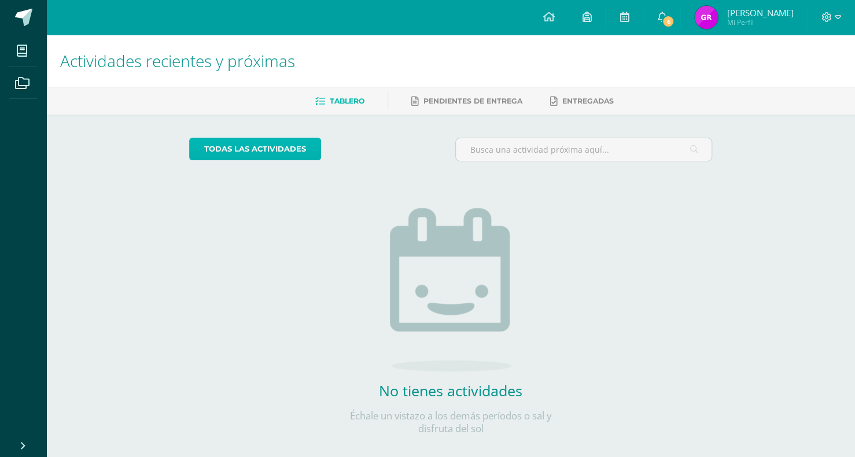
click at [227, 139] on link "todas las Actividades" at bounding box center [255, 149] width 132 height 23
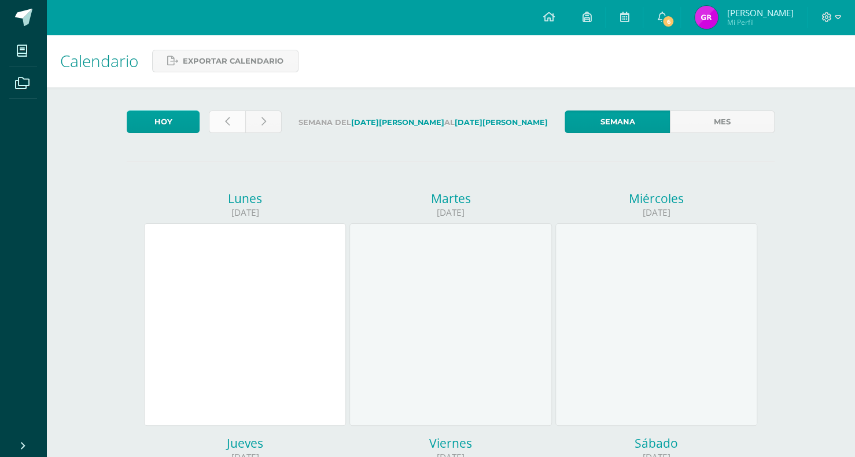
click at [238, 128] on link at bounding box center [227, 122] width 36 height 23
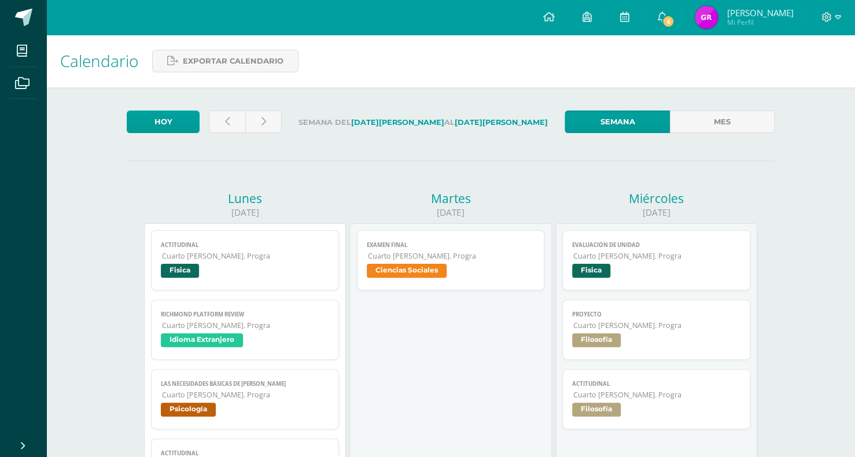
scroll to position [58, 0]
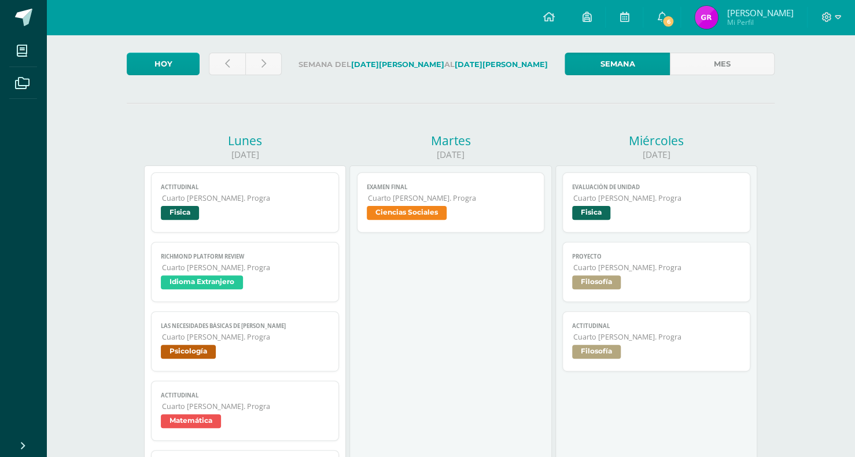
click at [671, 281] on span "Filosofía" at bounding box center [656, 283] width 168 height 17
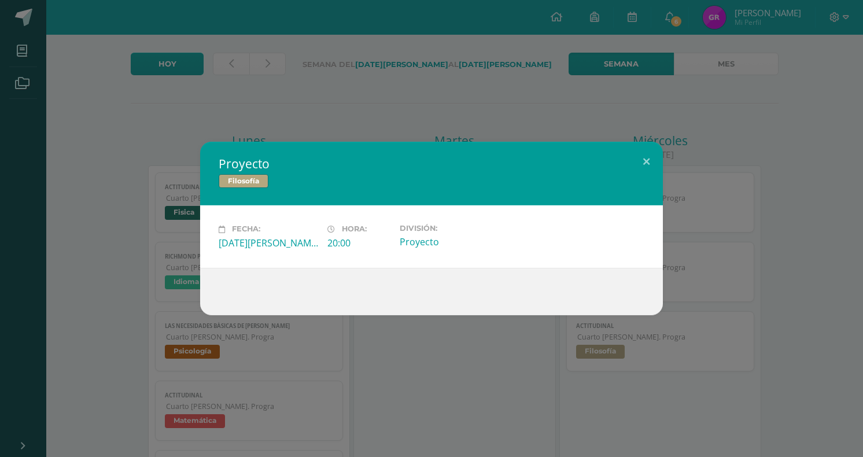
click at [628, 174] on div "Proyecto Filosofía" at bounding box center [431, 174] width 463 height 64
click at [634, 171] on button at bounding box center [646, 161] width 33 height 39
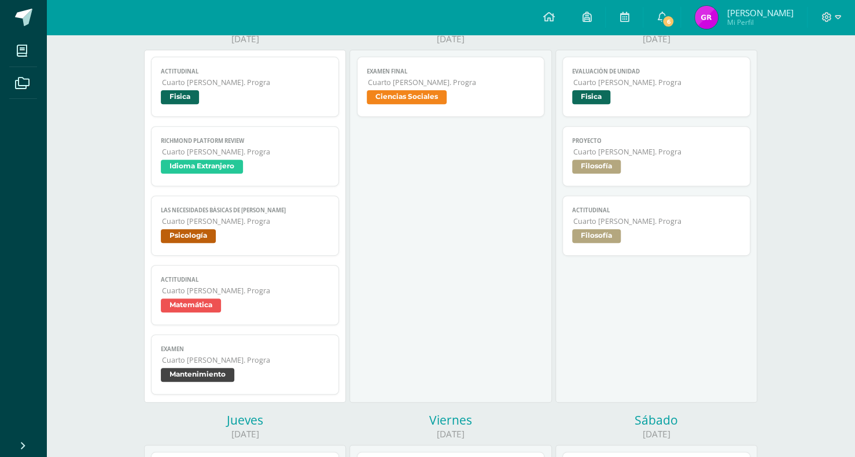
scroll to position [0, 0]
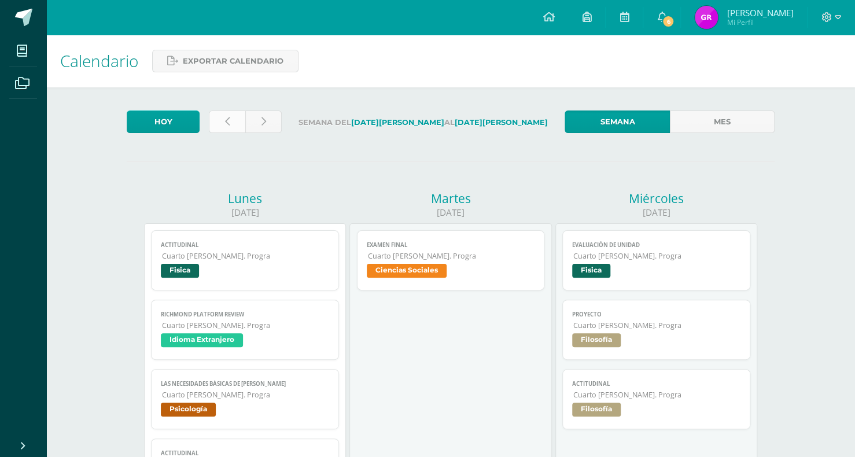
click at [223, 128] on link at bounding box center [227, 122] width 36 height 23
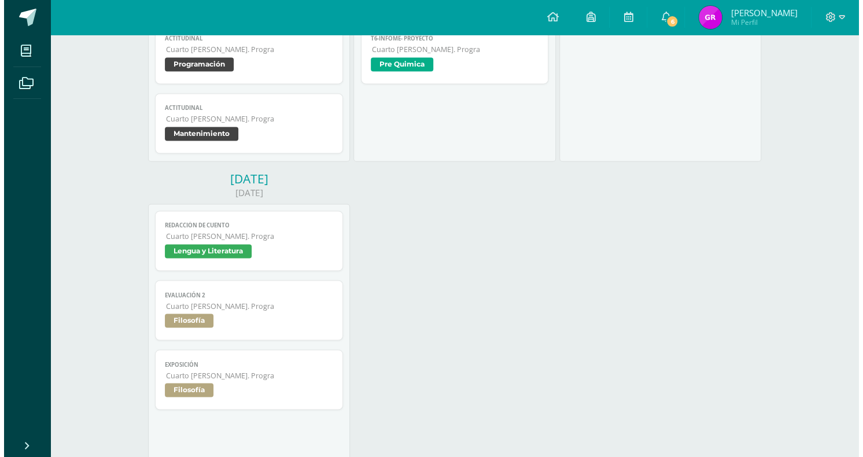
scroll to position [868, 0]
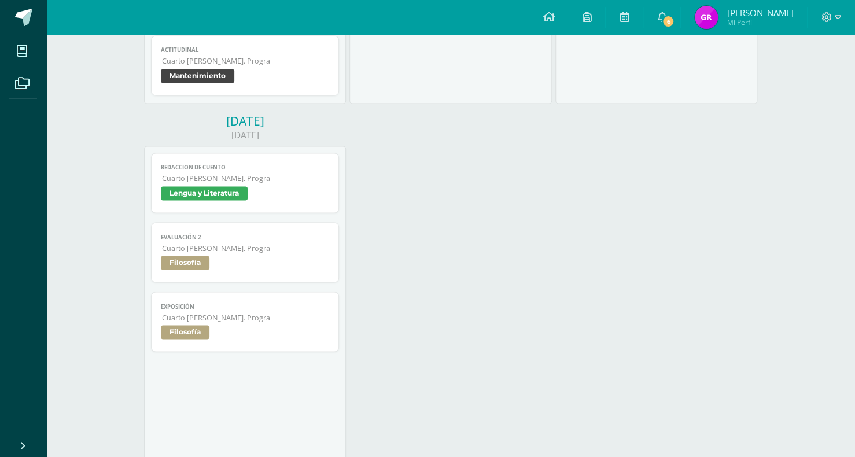
click at [277, 202] on span "Lengua y Literatura" at bounding box center [245, 194] width 168 height 17
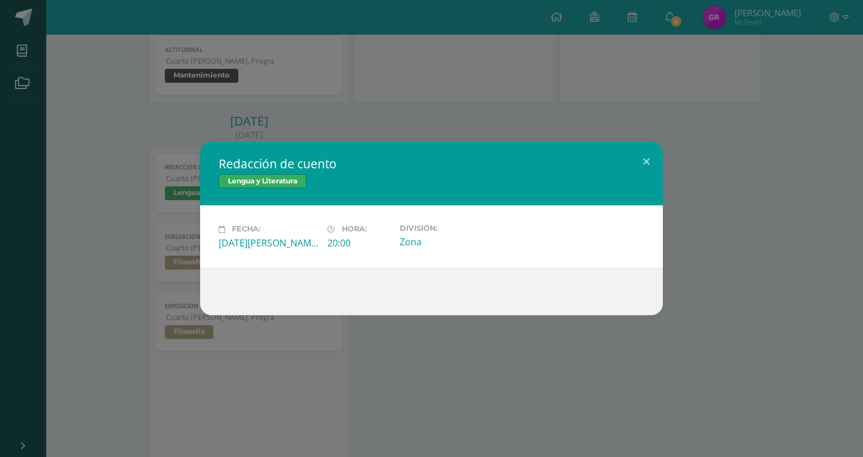
click at [626, 163] on h2 "Redacción de cuento" at bounding box center [432, 164] width 426 height 16
click at [631, 175] on button at bounding box center [646, 161] width 33 height 39
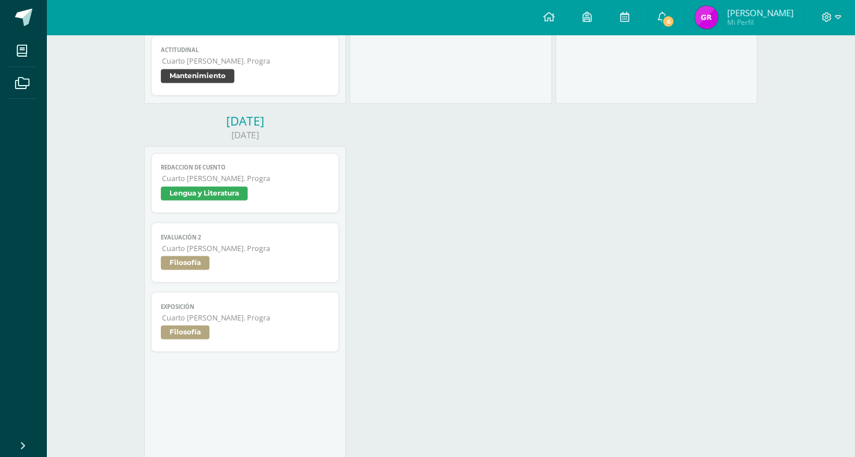
click at [278, 280] on link "Evaluación 2 Cuarto Bach. Progra Filosofía" at bounding box center [245, 252] width 188 height 60
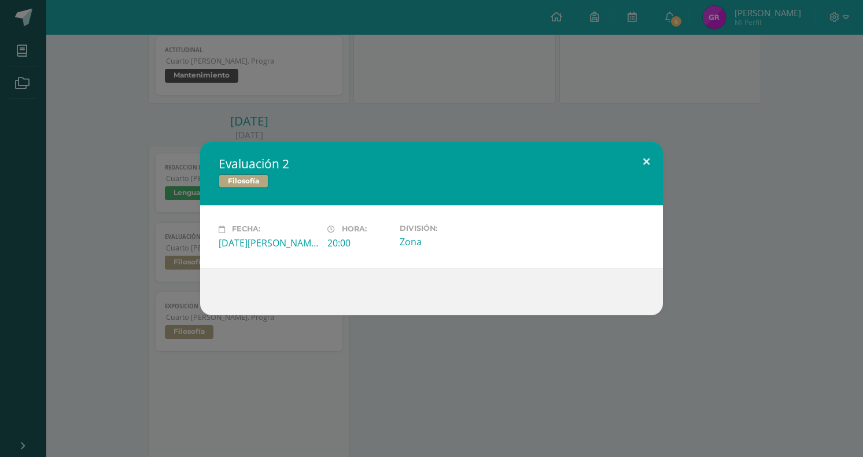
click at [636, 151] on button at bounding box center [646, 161] width 33 height 39
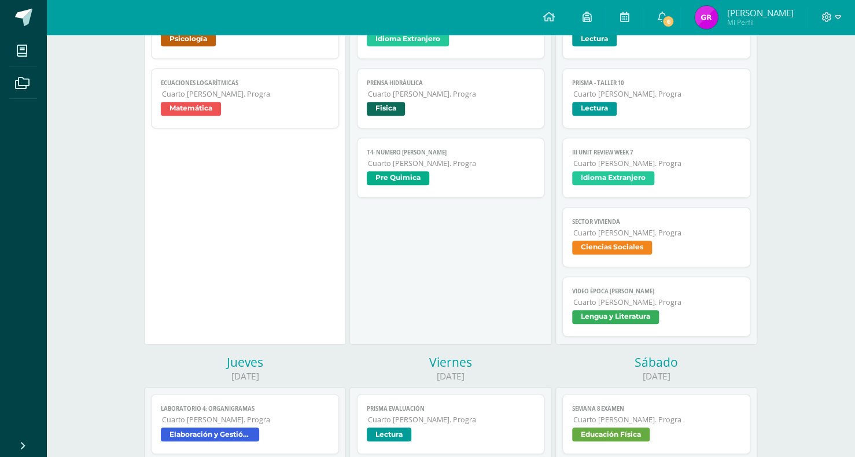
scroll to position [0, 0]
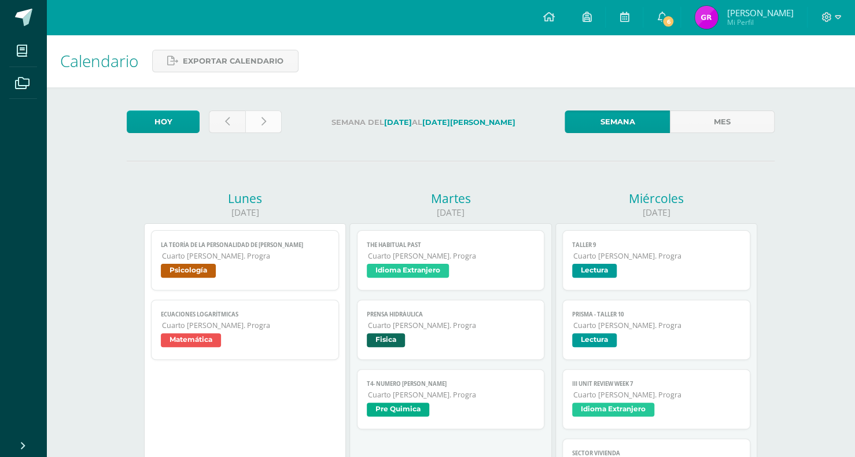
click at [269, 132] on link at bounding box center [263, 122] width 36 height 23
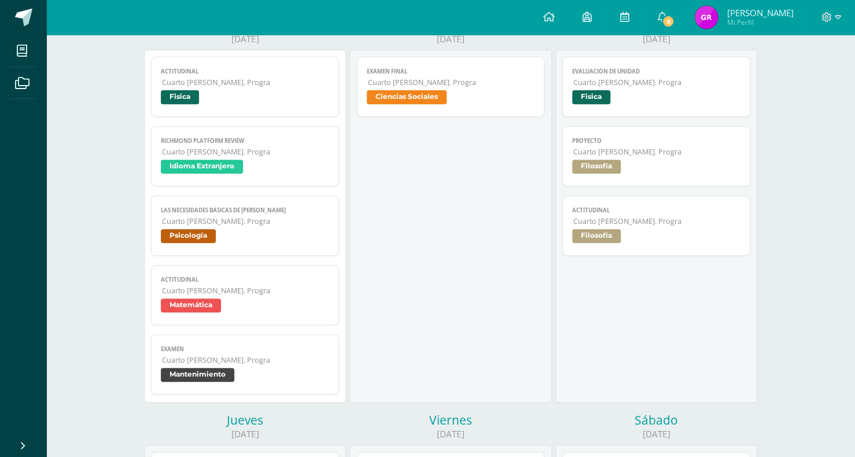
scroll to position [116, 0]
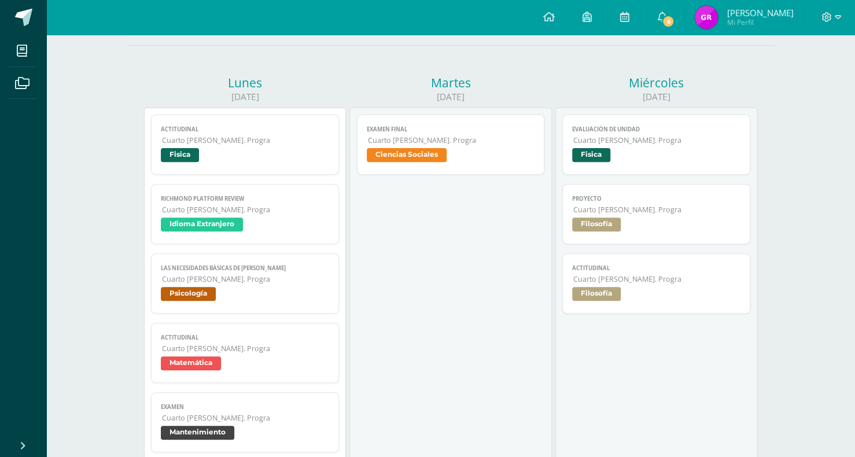
click at [635, 154] on span "Fisica" at bounding box center [656, 156] width 168 height 17
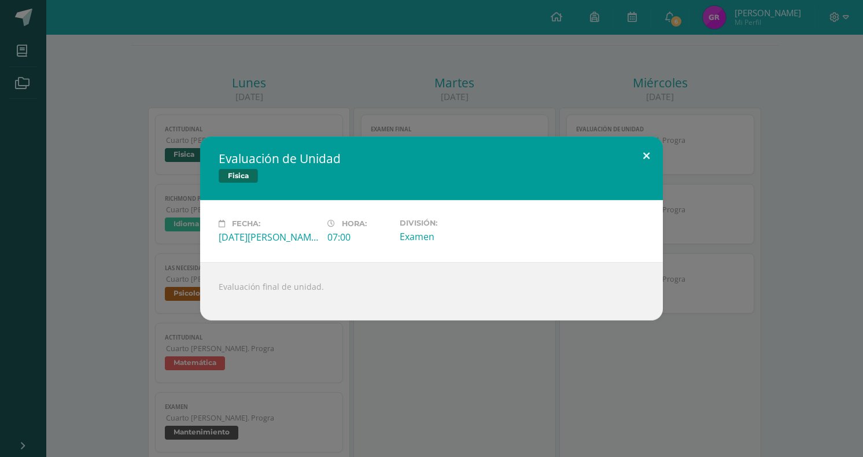
click at [634, 152] on button at bounding box center [646, 156] width 33 height 39
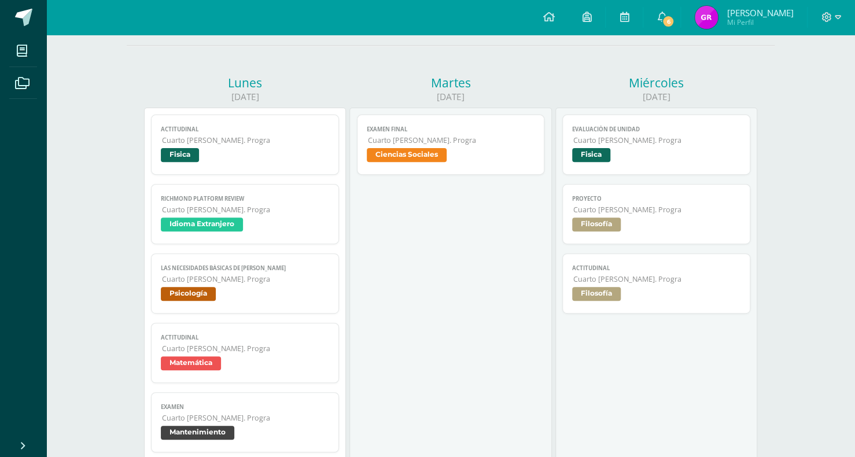
scroll to position [0, 0]
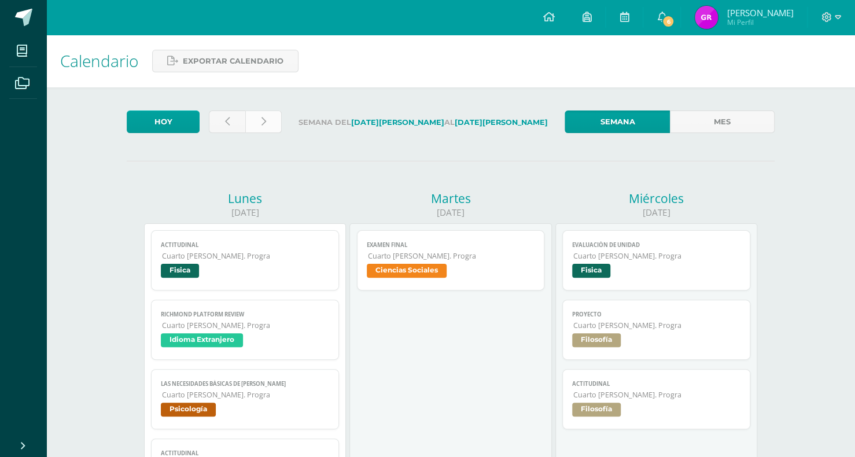
click at [260, 128] on link at bounding box center [263, 122] width 36 height 23
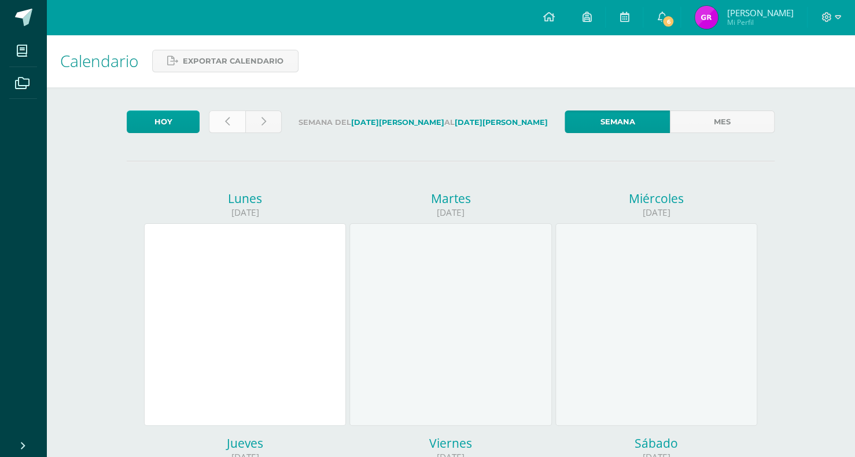
click at [231, 132] on link at bounding box center [227, 122] width 36 height 23
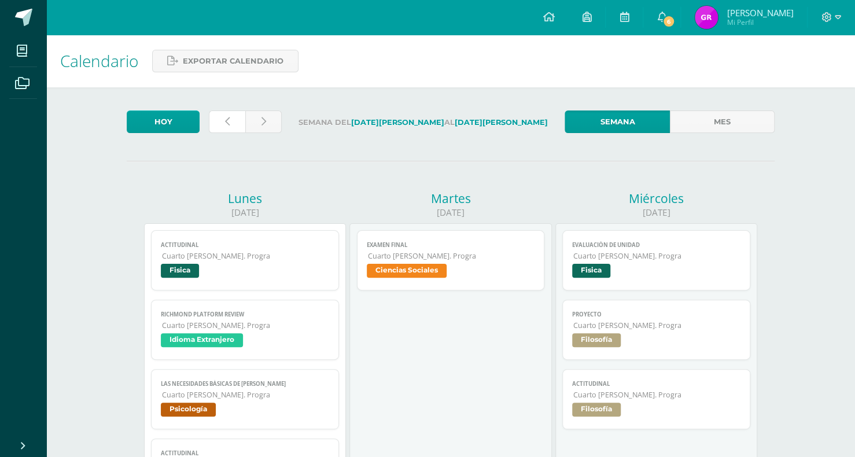
drag, startPoint x: 0, startPoint y: 0, endPoint x: 229, endPoint y: 134, distance: 265.2
click at [229, 134] on div at bounding box center [245, 124] width 82 height 27
click at [229, 126] on link at bounding box center [227, 122] width 36 height 23
click at [185, 123] on link "Hoy" at bounding box center [163, 122] width 73 height 23
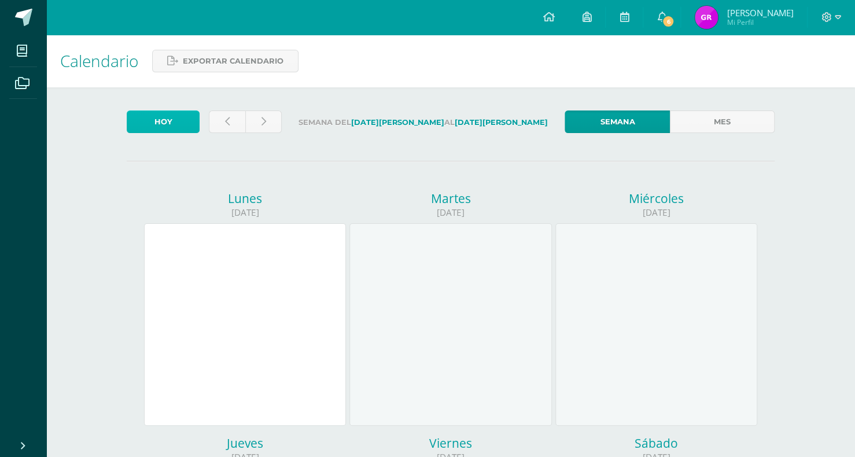
click at [162, 117] on link "Hoy" at bounding box center [163, 122] width 73 height 23
click at [226, 122] on icon at bounding box center [227, 122] width 5 height 10
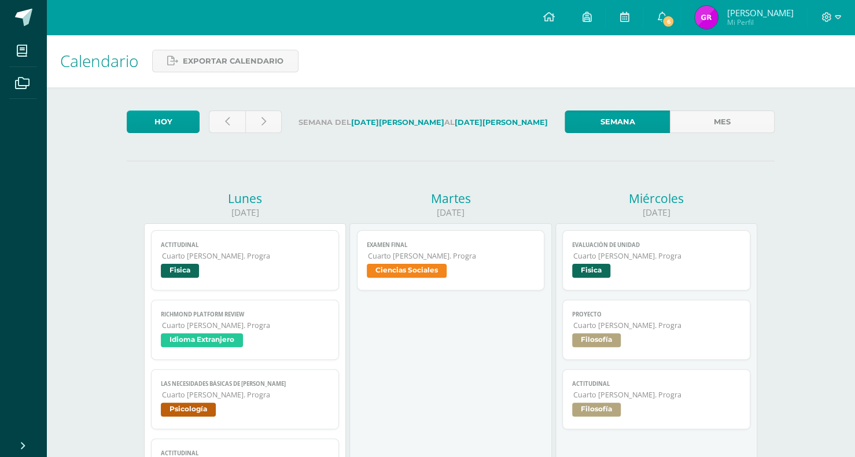
click at [216, 132] on link at bounding box center [227, 122] width 36 height 23
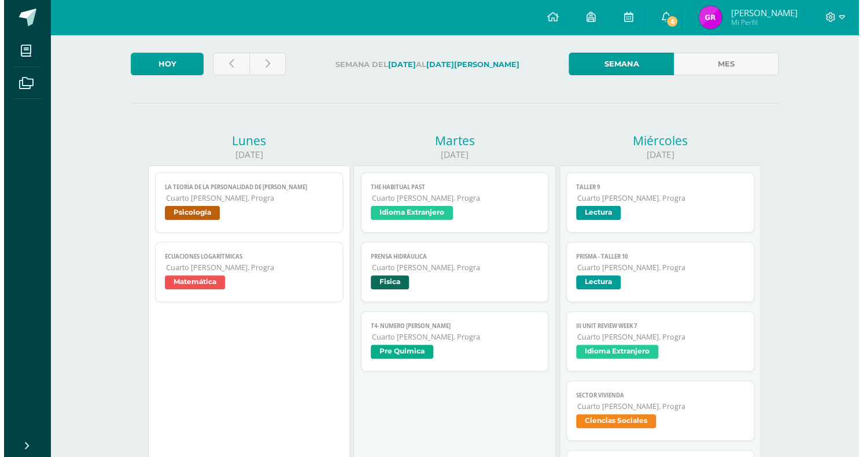
scroll to position [174, 0]
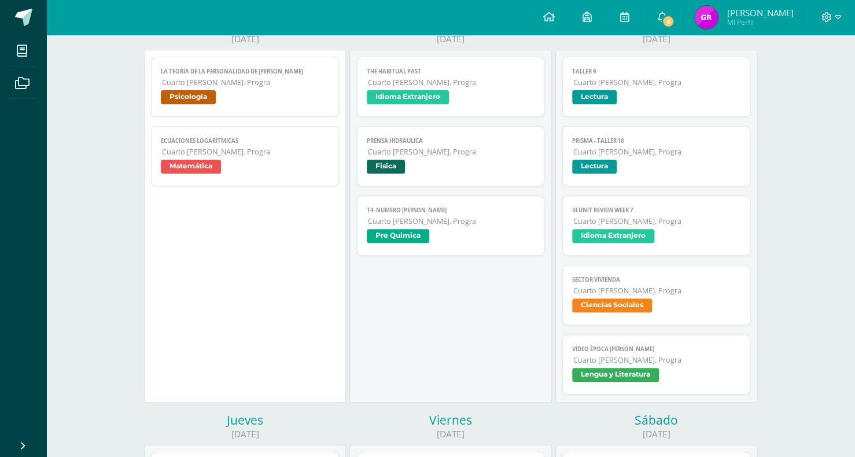
click at [741, 358] on link "Video época [PERSON_NAME] Cuarto [PERSON_NAME]. Progra Lengua y Literatura" at bounding box center [656, 364] width 188 height 60
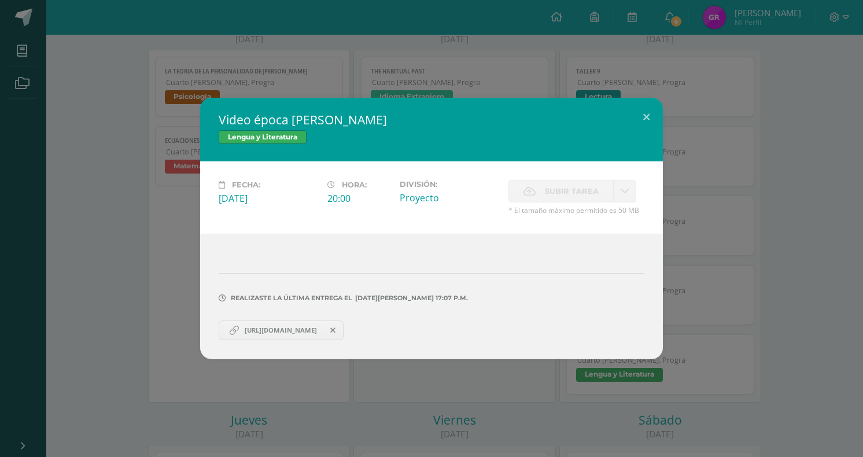
click at [282, 328] on span "[URL][DOMAIN_NAME]" at bounding box center [281, 330] width 84 height 9
